Goal: Find specific page/section: Find specific page/section

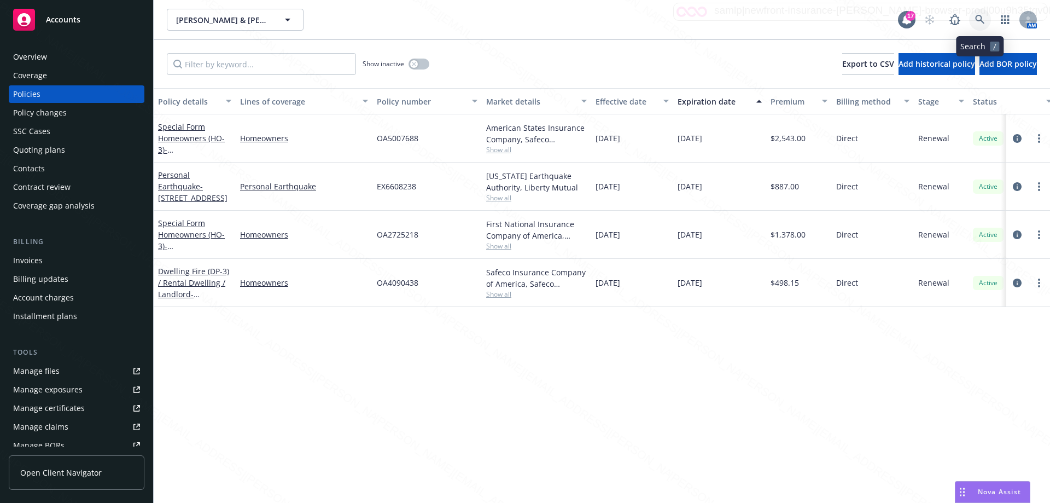
click at [982, 21] on icon at bounding box center [980, 20] width 10 height 10
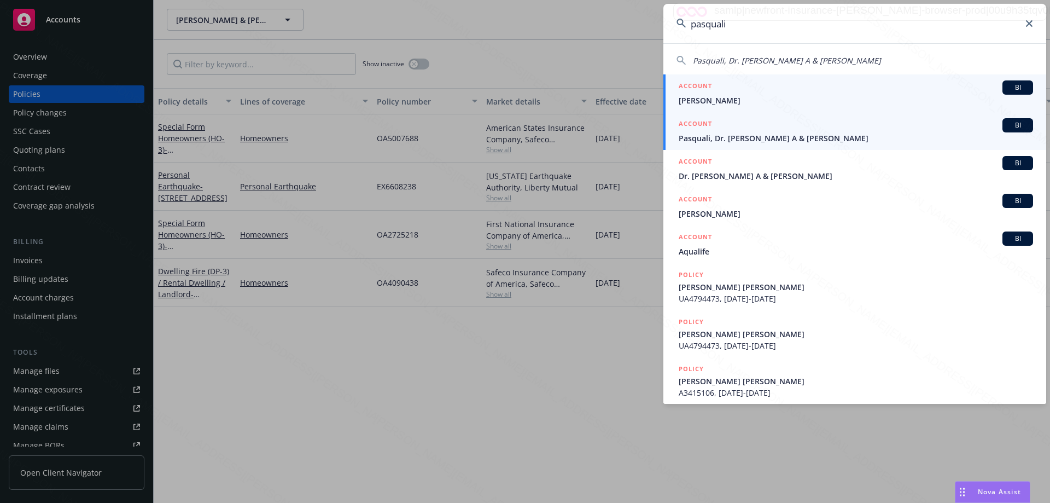
type input "pasquali"
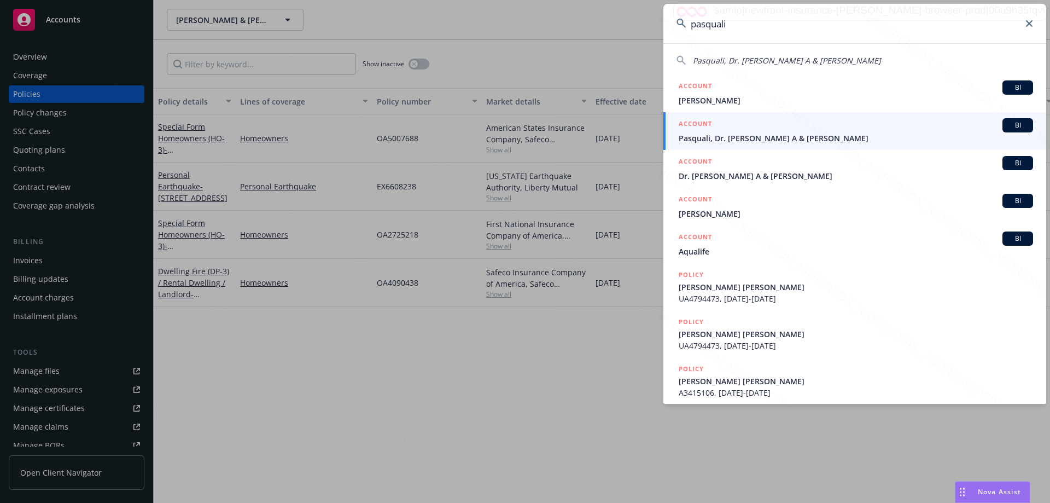
click at [723, 135] on span "Pasquali, Dr. [PERSON_NAME] A & [PERSON_NAME]" at bounding box center [856, 137] width 354 height 11
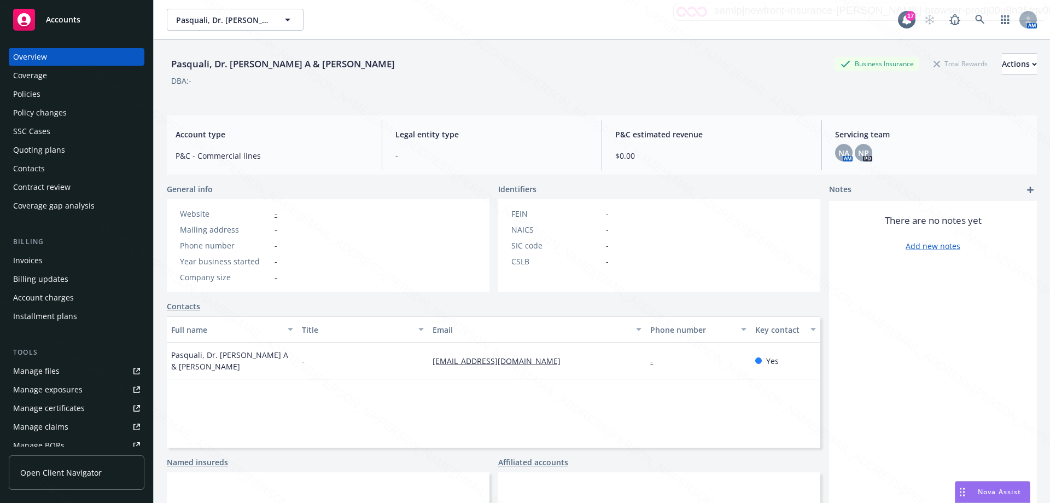
click at [26, 94] on div "Policies" at bounding box center [26, 93] width 27 height 17
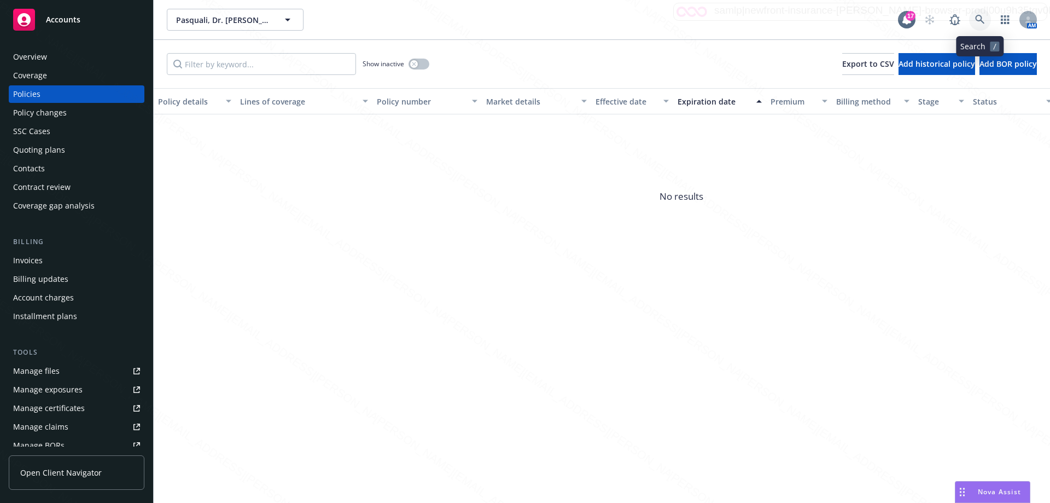
click at [981, 16] on icon at bounding box center [979, 19] width 9 height 9
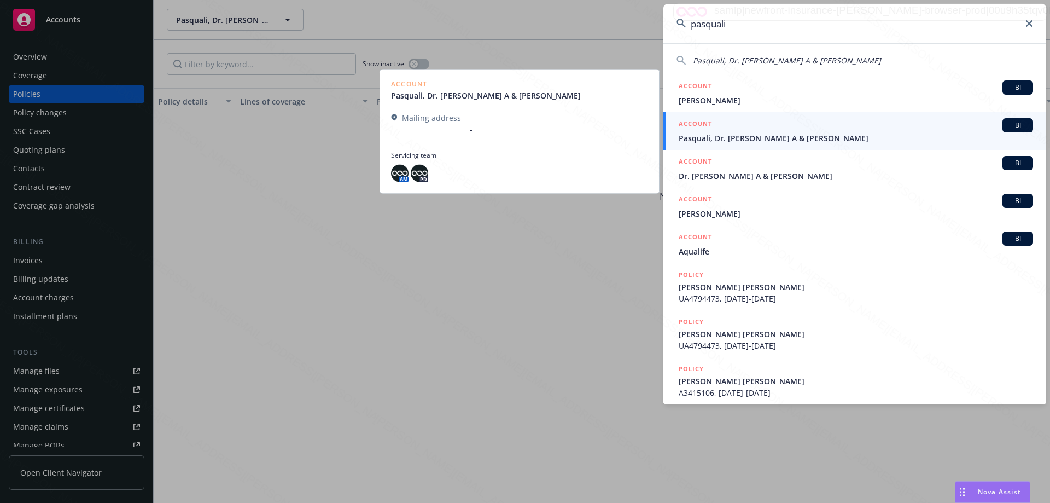
type input "pasquali"
click at [788, 139] on span "Pasquali, Dr. [PERSON_NAME] A & [PERSON_NAME]" at bounding box center [856, 137] width 354 height 11
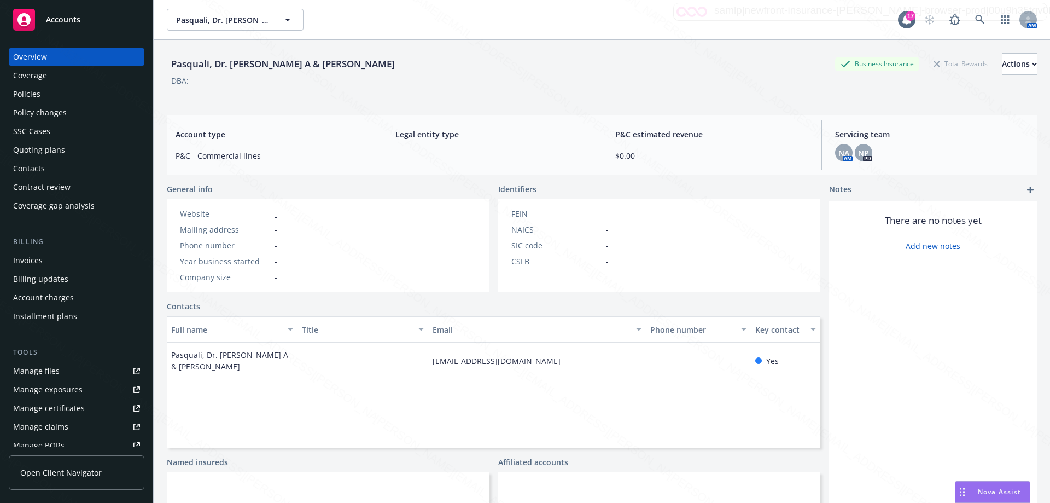
click at [24, 100] on div "Policies" at bounding box center [26, 93] width 27 height 17
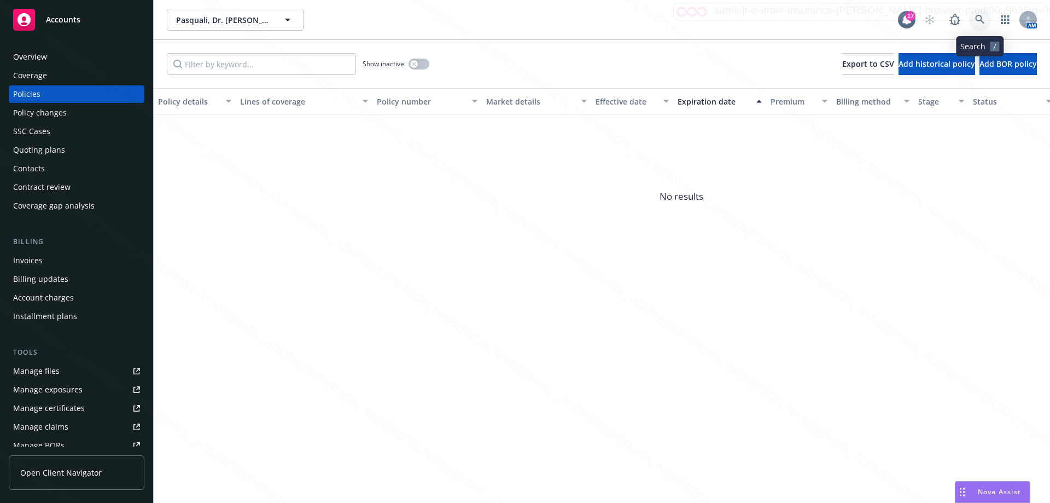
click at [984, 20] on icon at bounding box center [980, 20] width 10 height 10
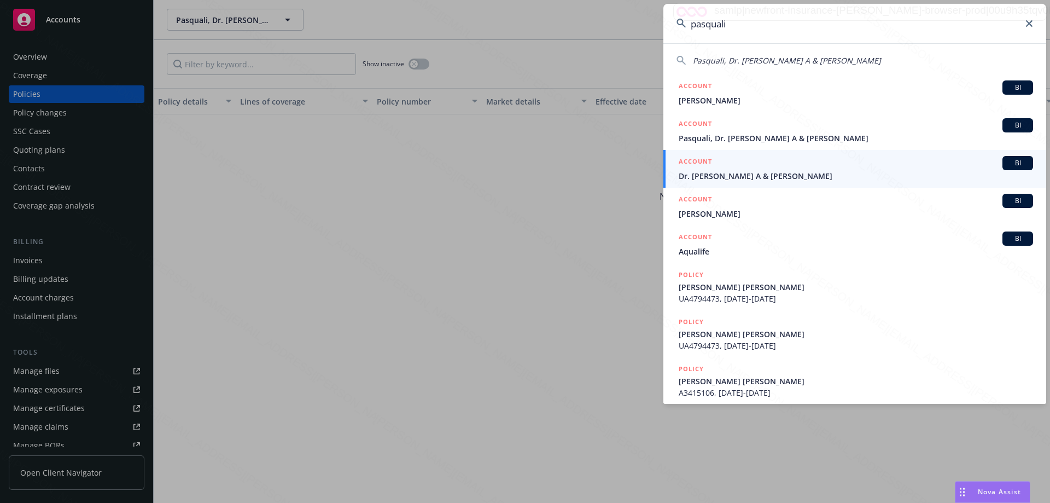
type input "pasquali"
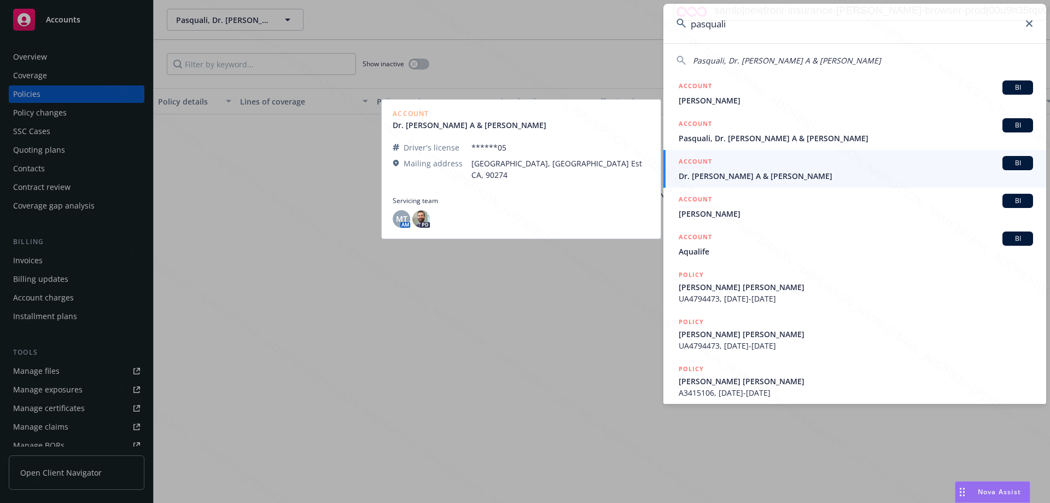
click at [728, 173] on span "Dr. [PERSON_NAME] A & [PERSON_NAME]" at bounding box center [856, 175] width 354 height 11
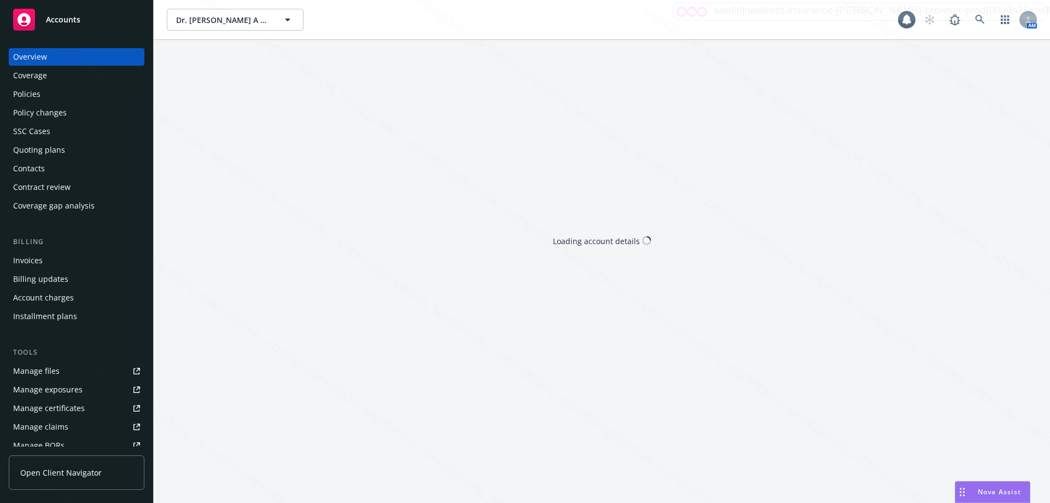
click at [35, 94] on div "Policies" at bounding box center [26, 93] width 27 height 17
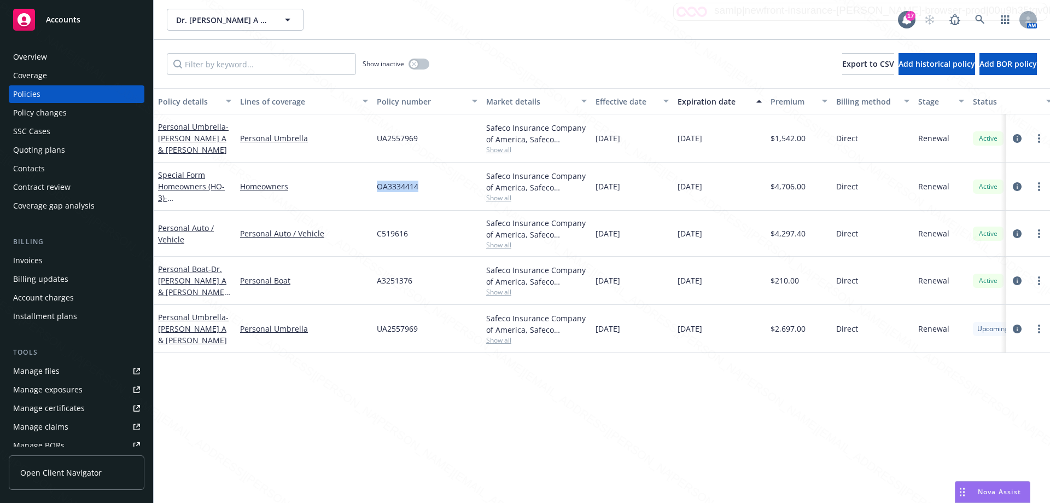
drag, startPoint x: 374, startPoint y: 184, endPoint x: 476, endPoint y: 190, distance: 101.9
click at [476, 190] on div "OA3334414" at bounding box center [426, 186] width 109 height 48
copy span "OA3334414"
